Goal: Check status: Check status

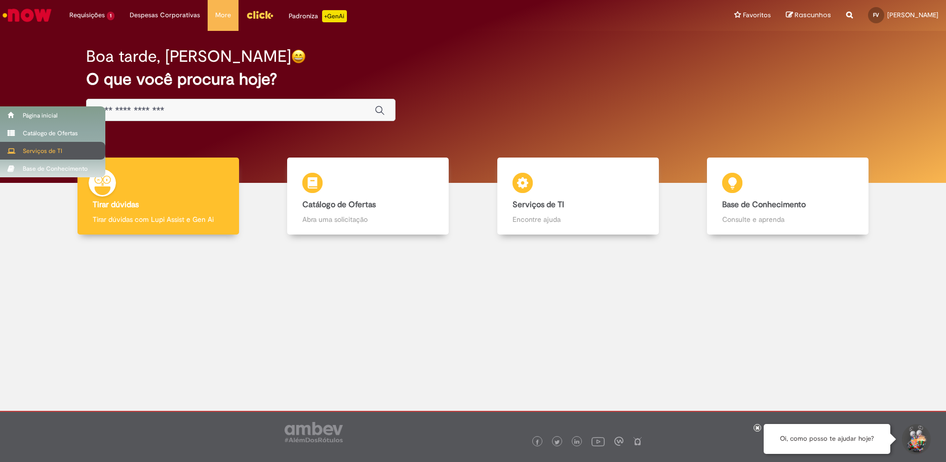
click at [41, 156] on div "Serviços de TI" at bounding box center [52, 151] width 105 height 18
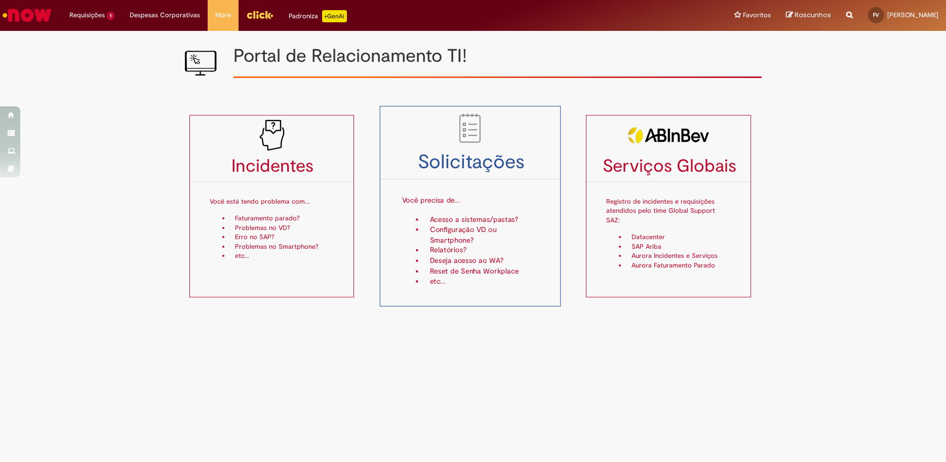
click at [510, 152] on h3 "Solicitações" at bounding box center [470, 162] width 180 height 21
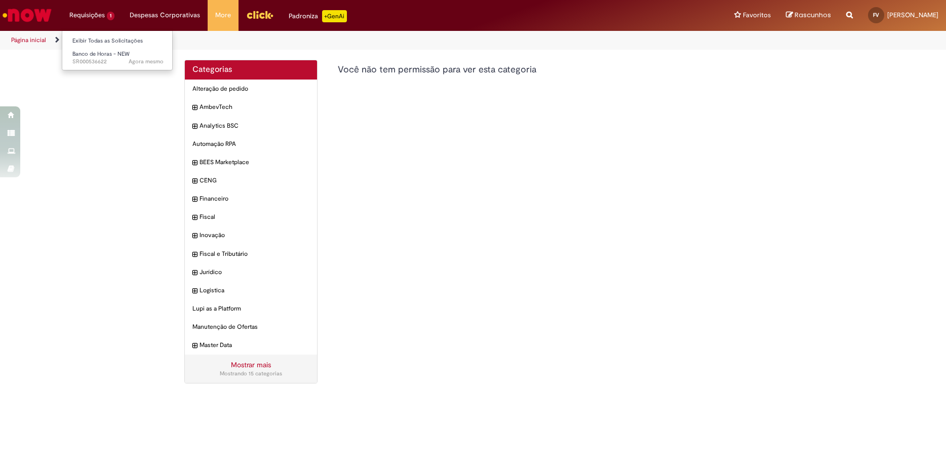
click at [94, 14] on li "Requisições 1 Exibir Todas as Solicitações Banco de Horas - NEW Agora mesmo Ago…" at bounding box center [92, 15] width 60 height 30
click at [104, 45] on link "Exibir Todas as Solicitações" at bounding box center [117, 40] width 111 height 11
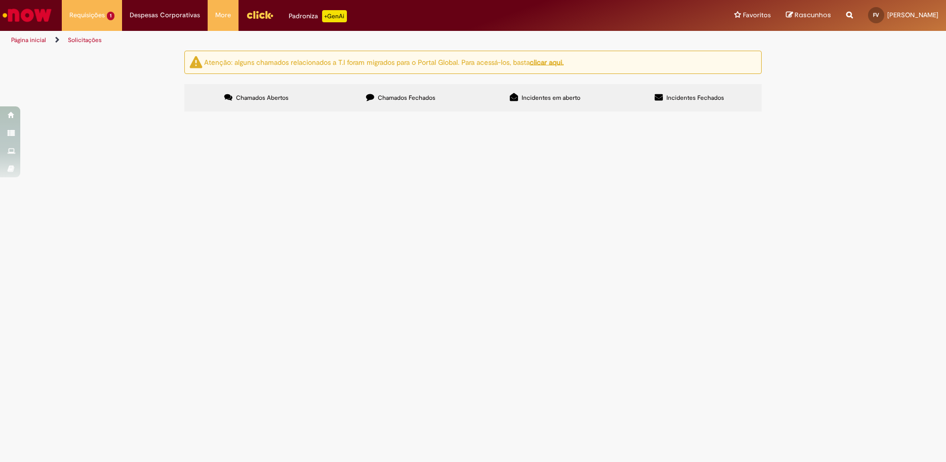
click at [545, 101] on span "Incidentes em aberto" at bounding box center [551, 98] width 59 height 8
click at [683, 106] on label "Incidentes Fechados" at bounding box center [690, 97] width 144 height 27
click at [311, 98] on label "Chamados Abertos" at bounding box center [256, 97] width 144 height 27
click at [0, 0] on button at bounding box center [0, 0] width 0 height 0
